Goal: Information Seeking & Learning: Learn about a topic

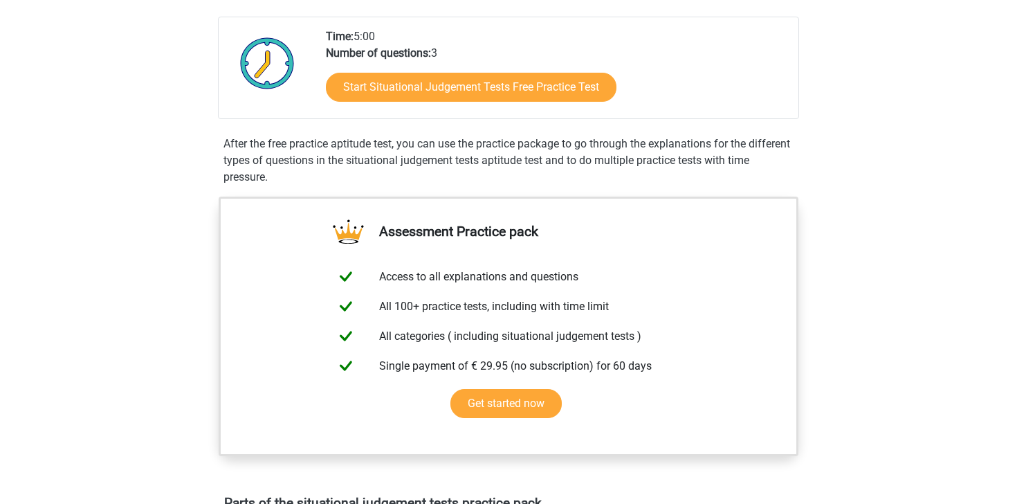
scroll to position [285, 0]
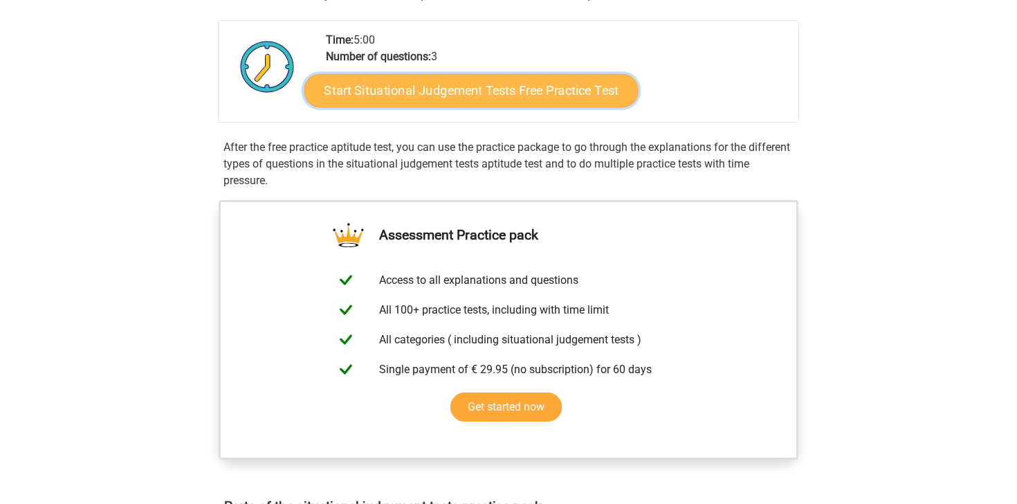
click at [451, 87] on link "Start Situational Judgement Tests Free Practice Test" at bounding box center [471, 90] width 334 height 33
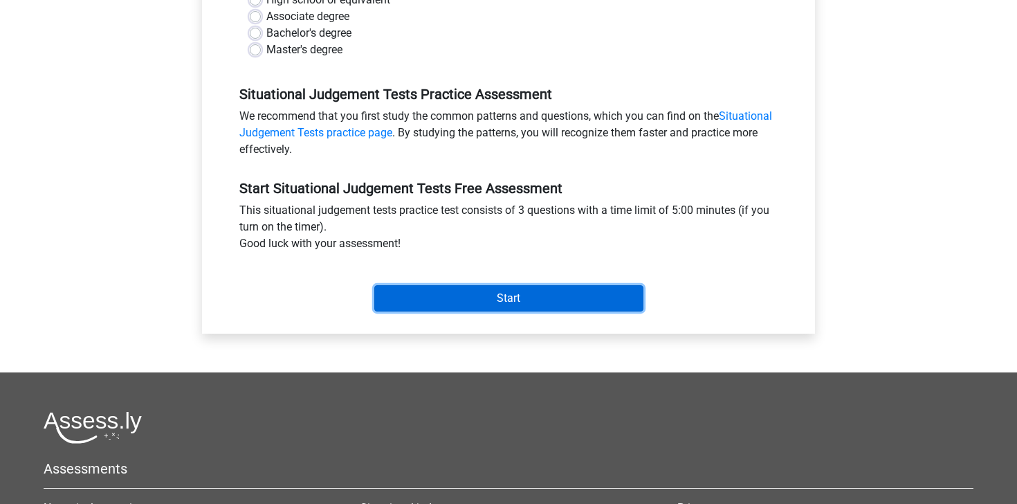
click at [496, 293] on input "Start" at bounding box center [508, 298] width 269 height 26
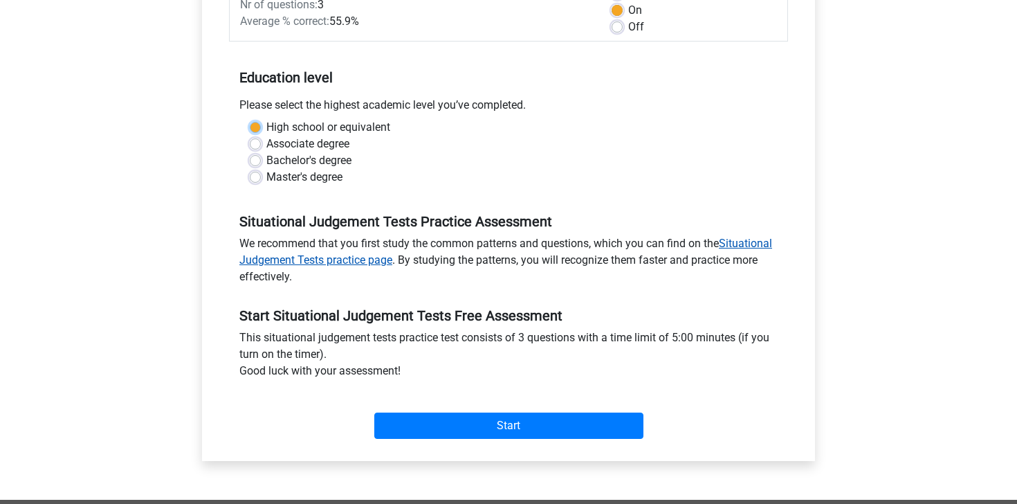
scroll to position [213, 0]
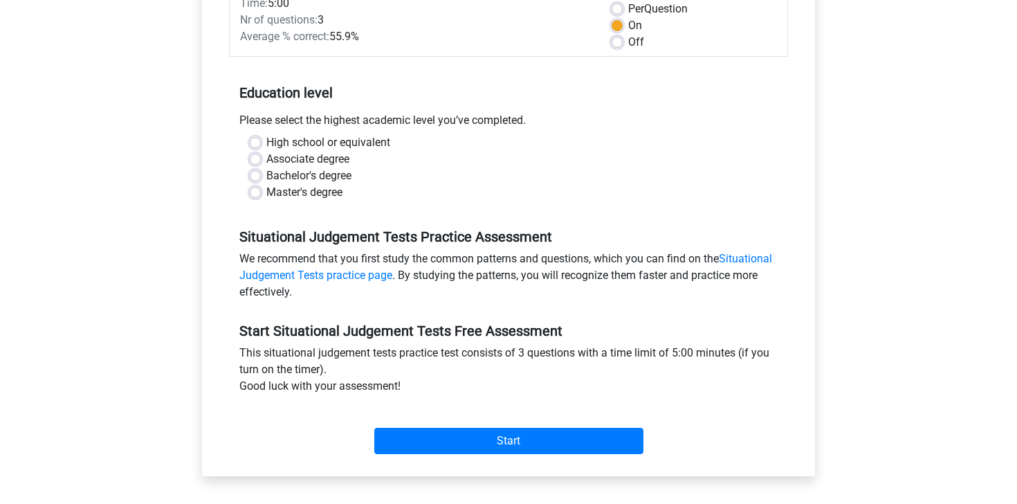
click at [348, 162] on label "Associate degree" at bounding box center [307, 159] width 83 height 17
click at [261, 162] on input "Associate degree" at bounding box center [255, 158] width 11 height 14
radio input "true"
click at [320, 176] on label "Bachelor's degree" at bounding box center [308, 175] width 85 height 17
click at [261, 176] on input "Bachelor's degree" at bounding box center [255, 174] width 11 height 14
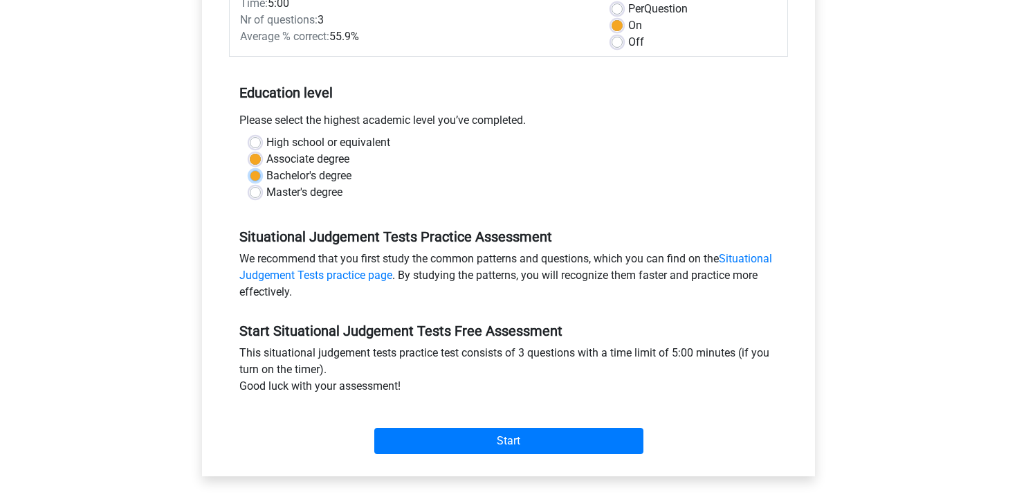
radio input "true"
click at [345, 148] on label "High school or equivalent" at bounding box center [328, 142] width 124 height 17
click at [261, 148] on input "High school or equivalent" at bounding box center [255, 141] width 11 height 14
radio input "true"
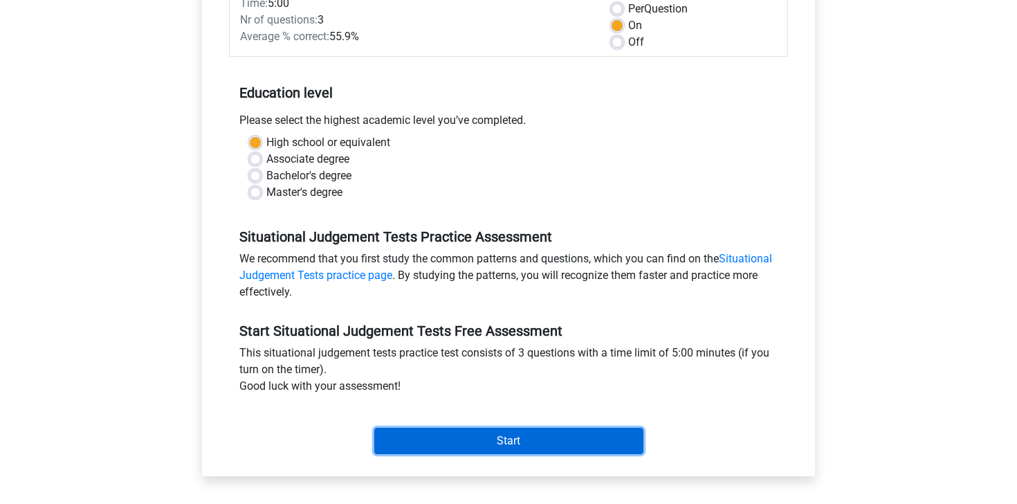
click at [527, 433] on input "Start" at bounding box center [508, 441] width 269 height 26
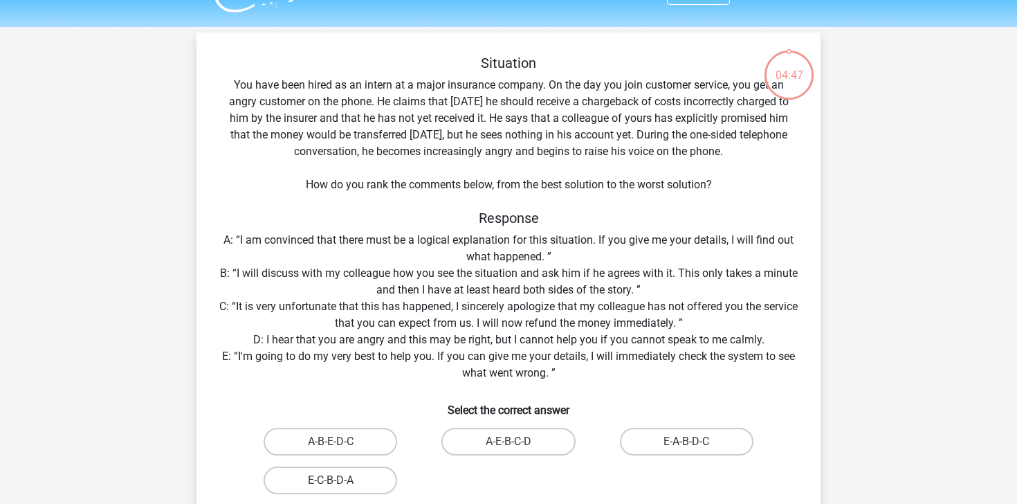
scroll to position [40, 0]
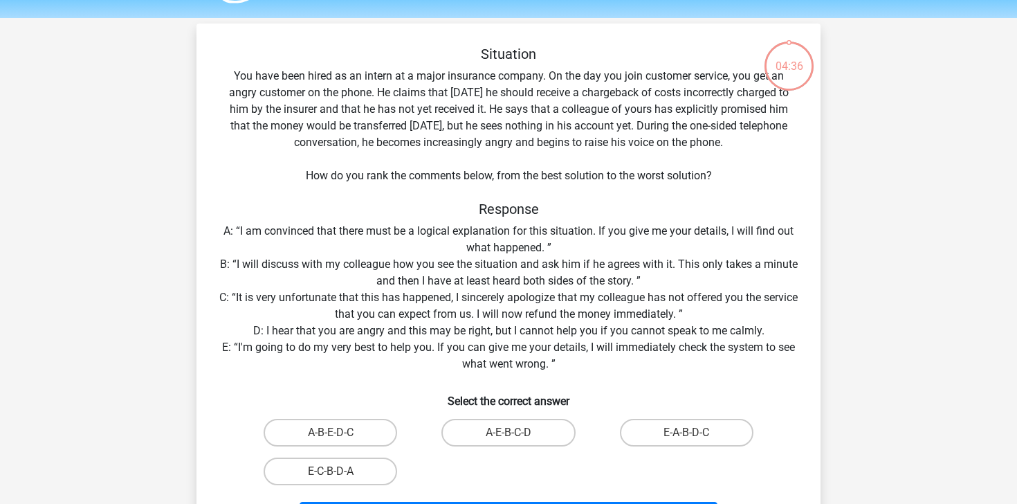
click at [612, 242] on div "Situation You have been hired as an intern at a major insurance company. On the…" at bounding box center [508, 291] width 613 height 491
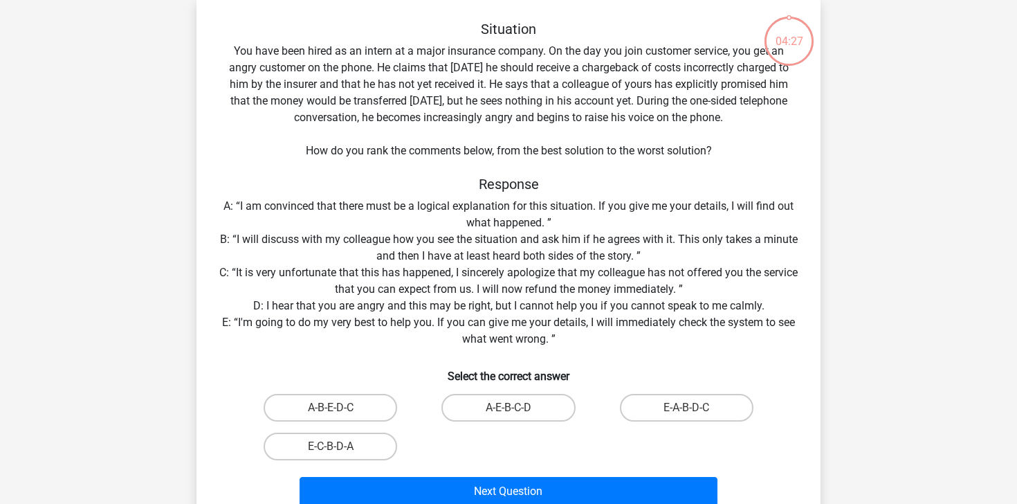
scroll to position [75, 0]
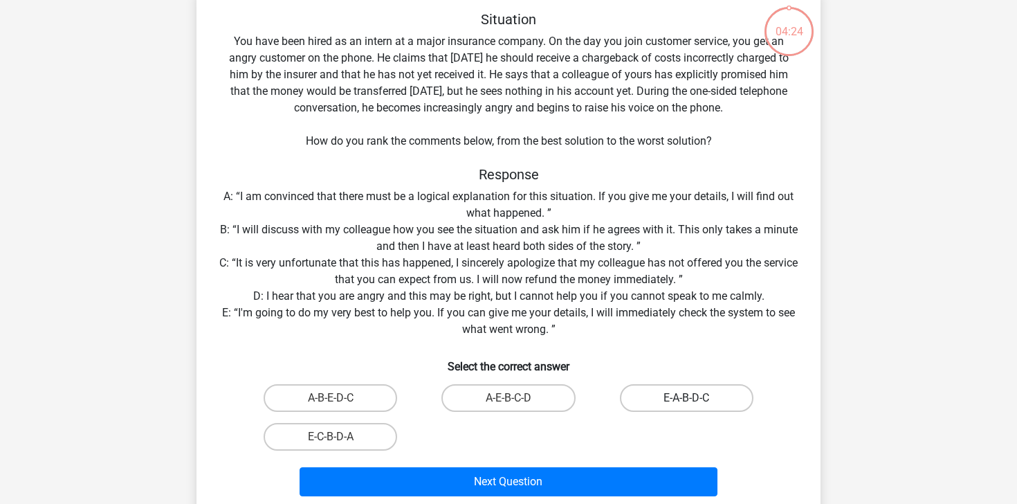
click at [662, 403] on label "E-A-B-D-C" at bounding box center [687, 398] width 134 height 28
click at [686, 403] on input "E-A-B-D-C" at bounding box center [690, 402] width 9 height 9
radio input "true"
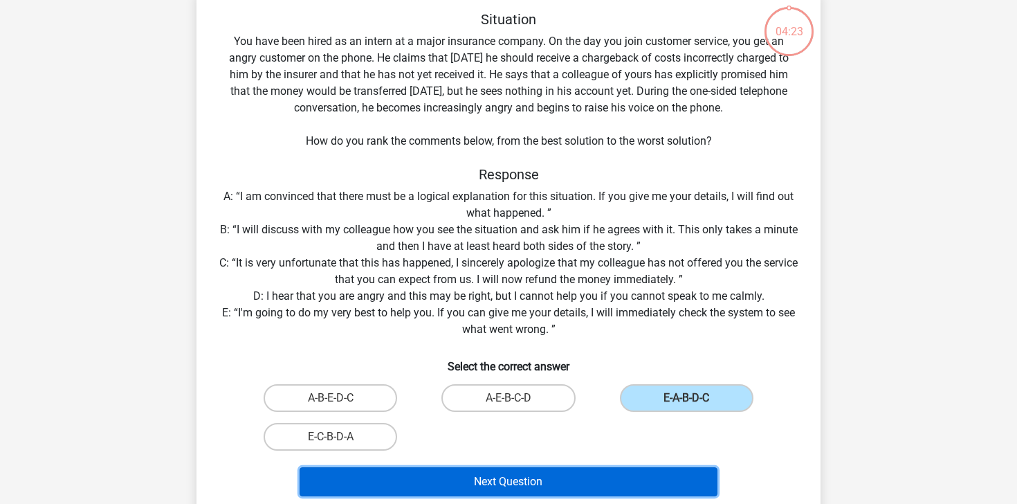
click at [582, 475] on button "Next Question" at bounding box center [509, 481] width 419 height 29
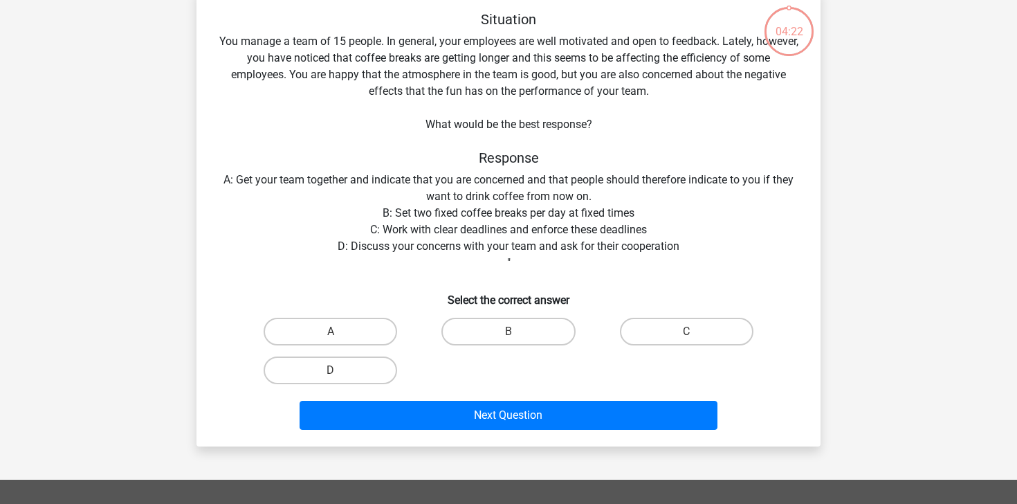
scroll to position [64, 0]
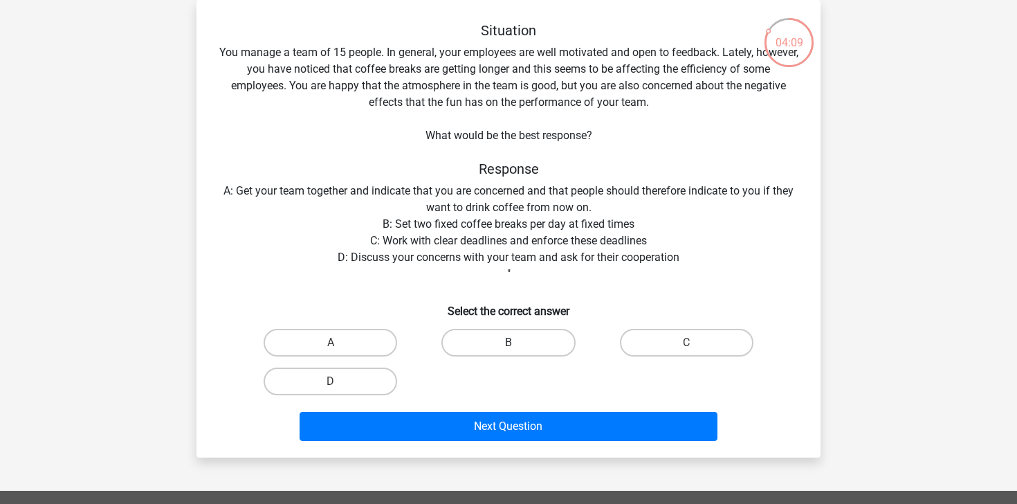
click at [483, 337] on label "B" at bounding box center [509, 343] width 134 height 28
click at [509, 343] on input "B" at bounding box center [513, 347] width 9 height 9
radio input "true"
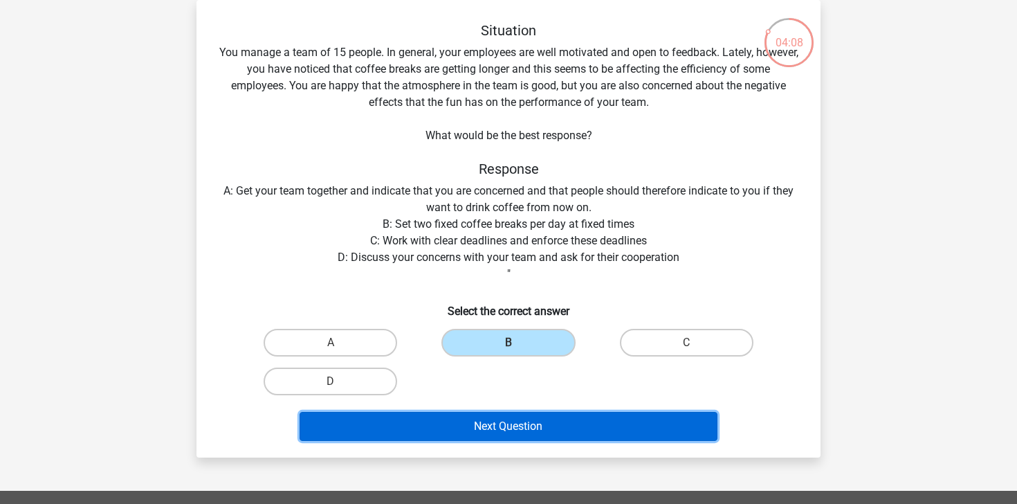
click at [492, 423] on button "Next Question" at bounding box center [509, 426] width 419 height 29
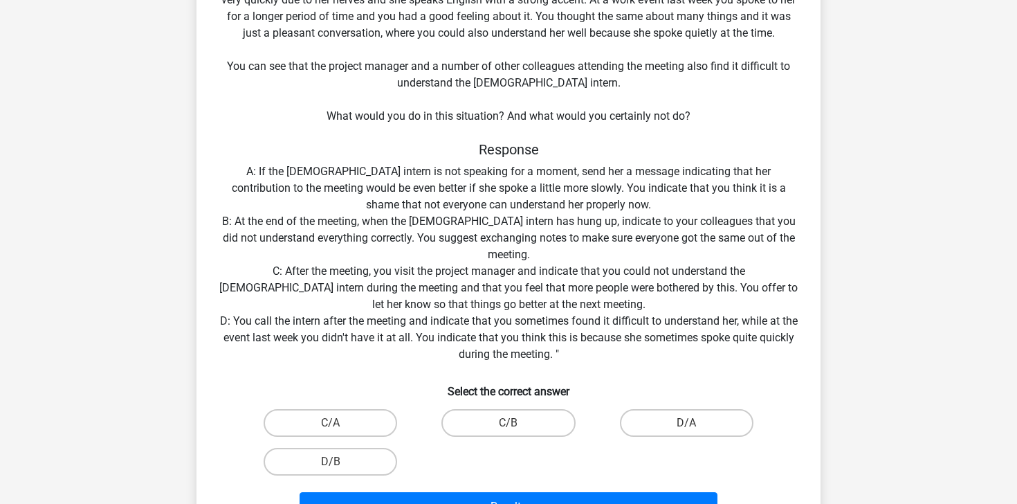
scroll to position [150, 0]
click at [360, 455] on label "D/B" at bounding box center [331, 461] width 134 height 28
click at [340, 461] on input "D/B" at bounding box center [335, 465] width 9 height 9
radio input "true"
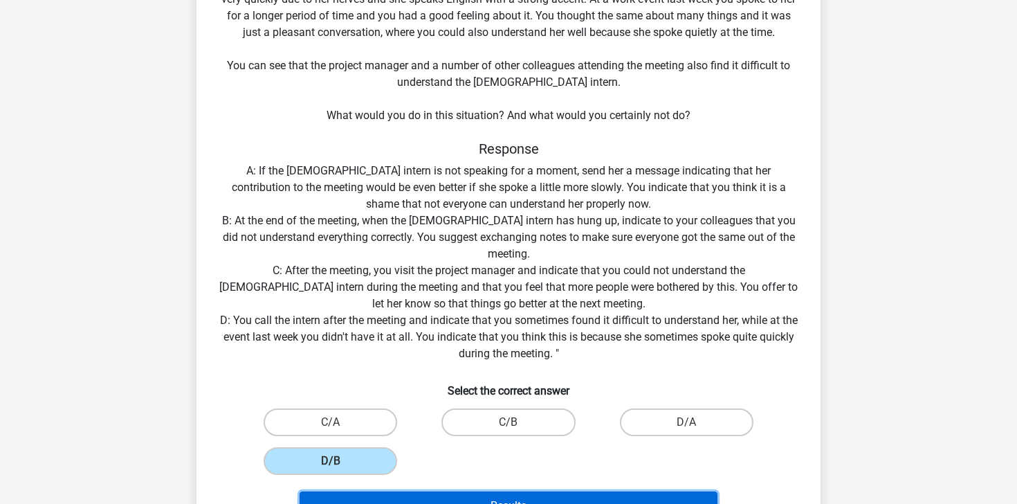
click at [428, 499] on button "Results" at bounding box center [509, 505] width 419 height 29
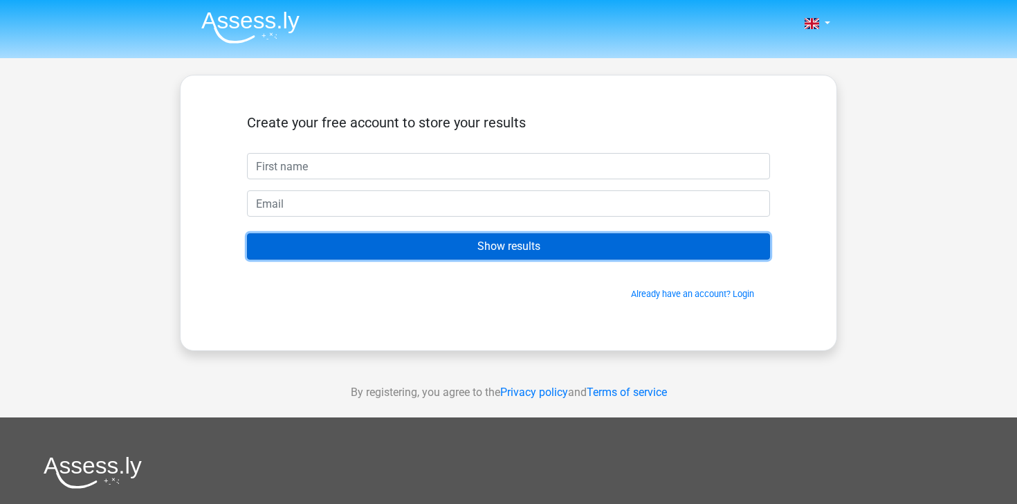
click at [525, 250] on input "Show results" at bounding box center [508, 246] width 523 height 26
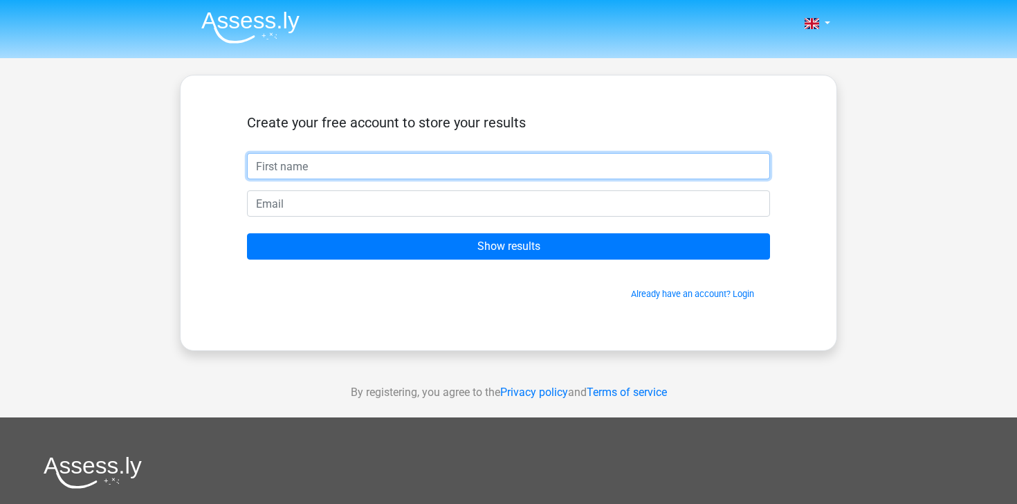
click at [442, 165] on input "text" at bounding box center [508, 166] width 523 height 26
type input "[PERSON_NAME]"
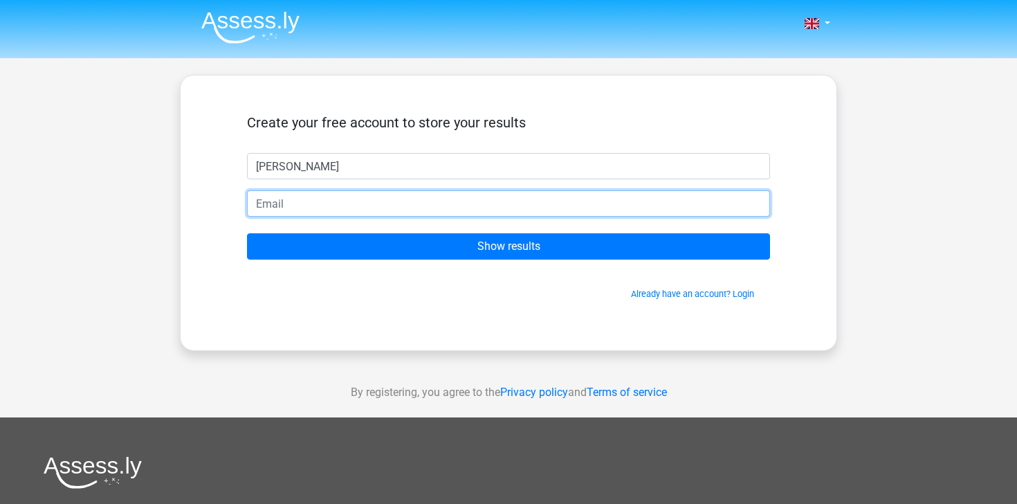
click at [378, 207] on input "email" at bounding box center [508, 203] width 523 height 26
type input "sophiamparekh@gmail.com"
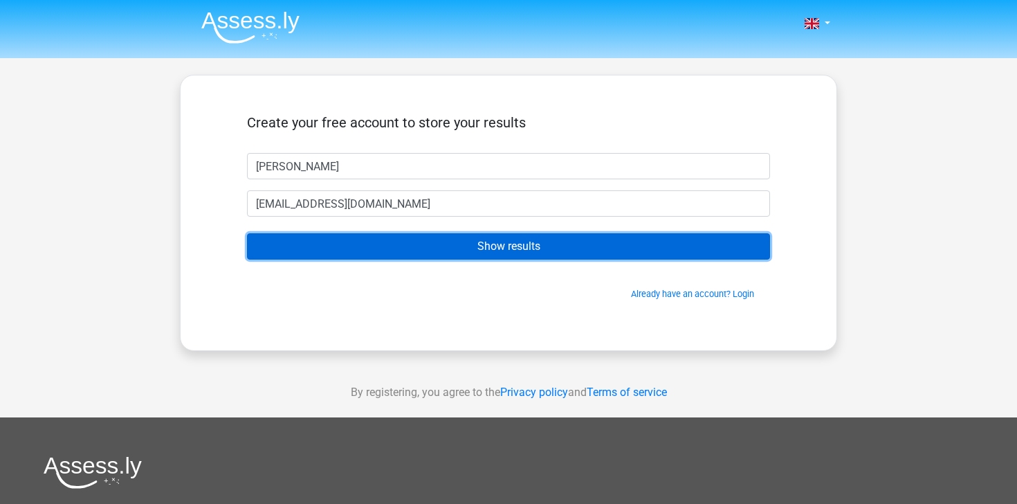
click at [403, 239] on input "Show results" at bounding box center [508, 246] width 523 height 26
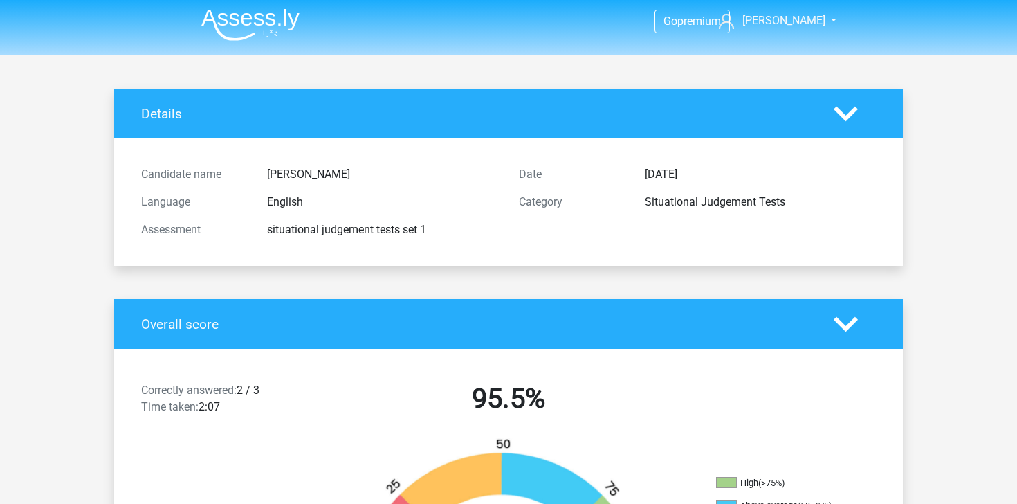
scroll to position [6, 0]
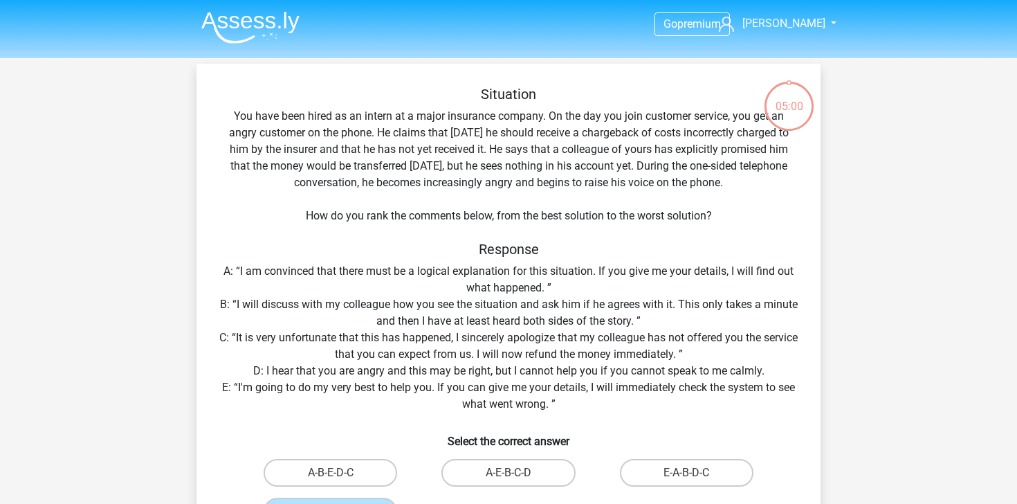
scroll to position [150, 0]
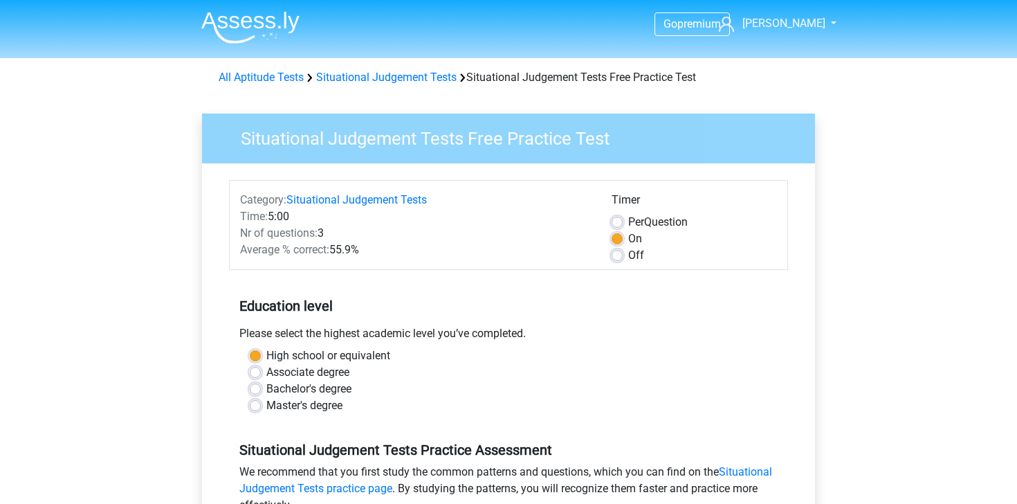
scroll to position [213, 0]
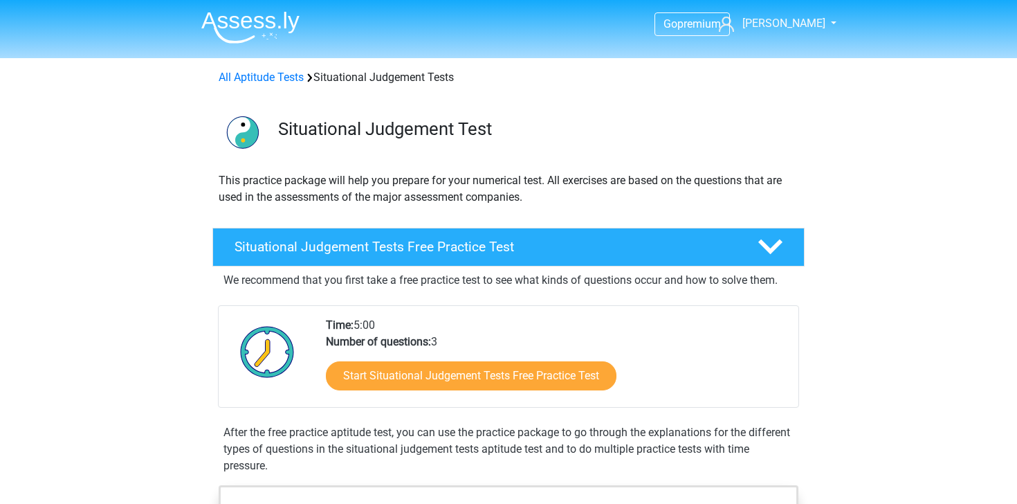
scroll to position [285, 0]
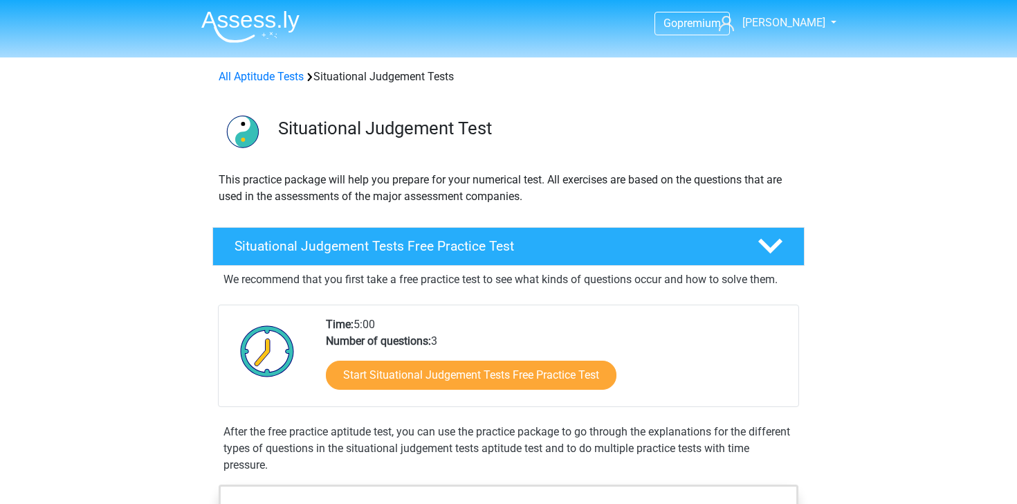
scroll to position [1, 0]
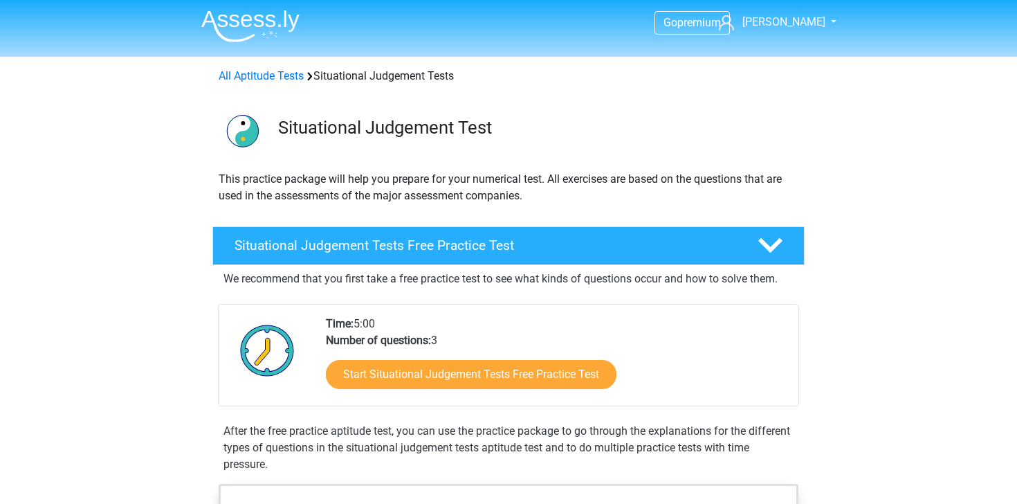
click at [464, 30] on nav "Go premium [PERSON_NAME] [EMAIL_ADDRESS][DOMAIN_NAME]" at bounding box center [508, 23] width 637 height 45
